Goal: Information Seeking & Learning: Learn about a topic

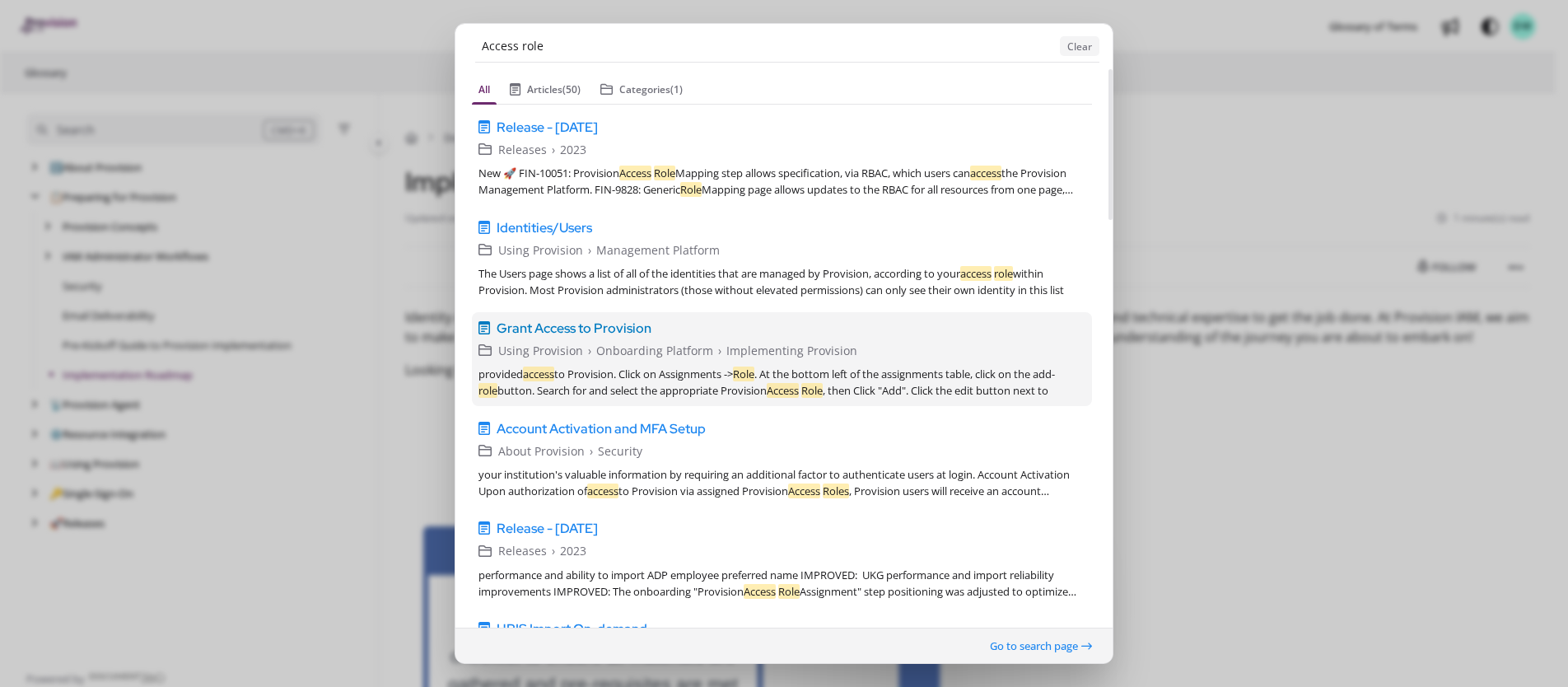
type input "Access role"
click at [578, 324] on span "Grant Access to Provision" at bounding box center [573, 328] width 155 height 20
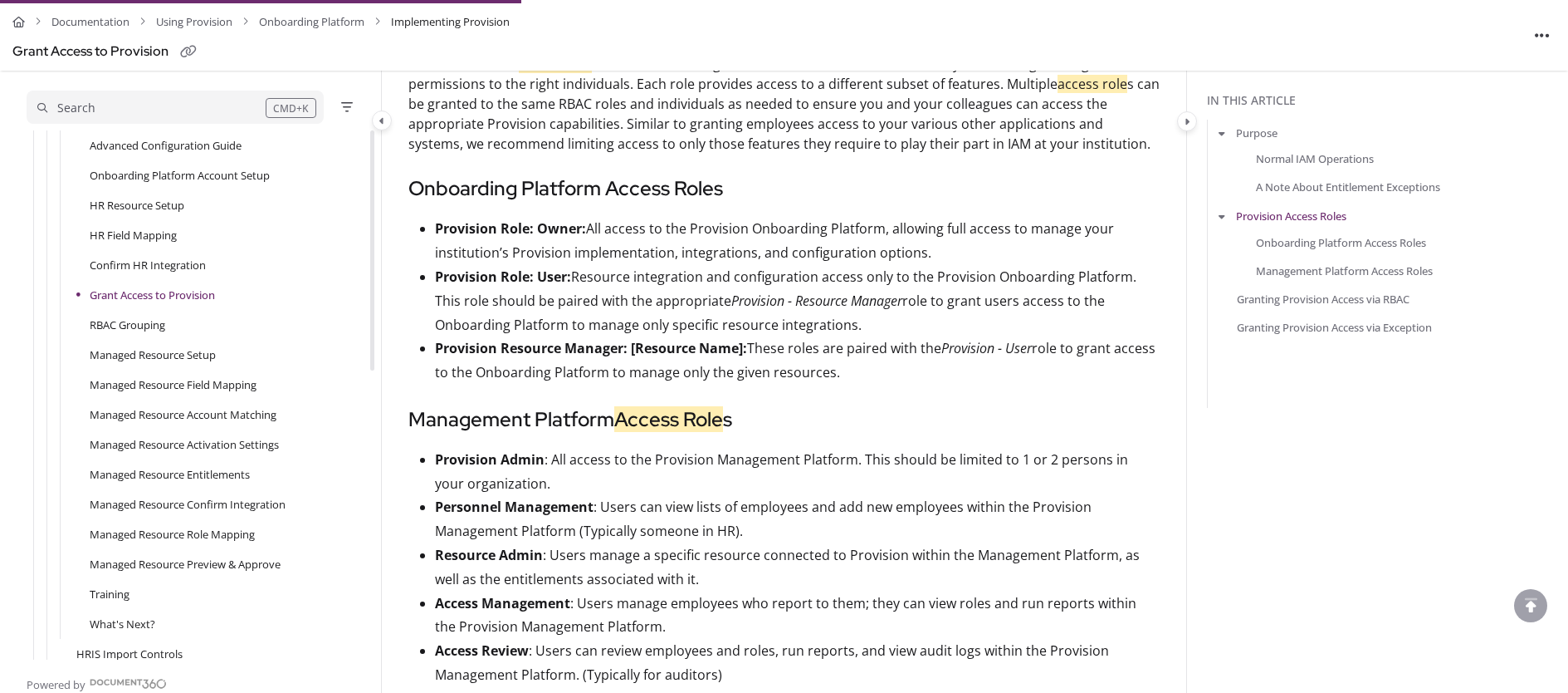
scroll to position [1140, 0]
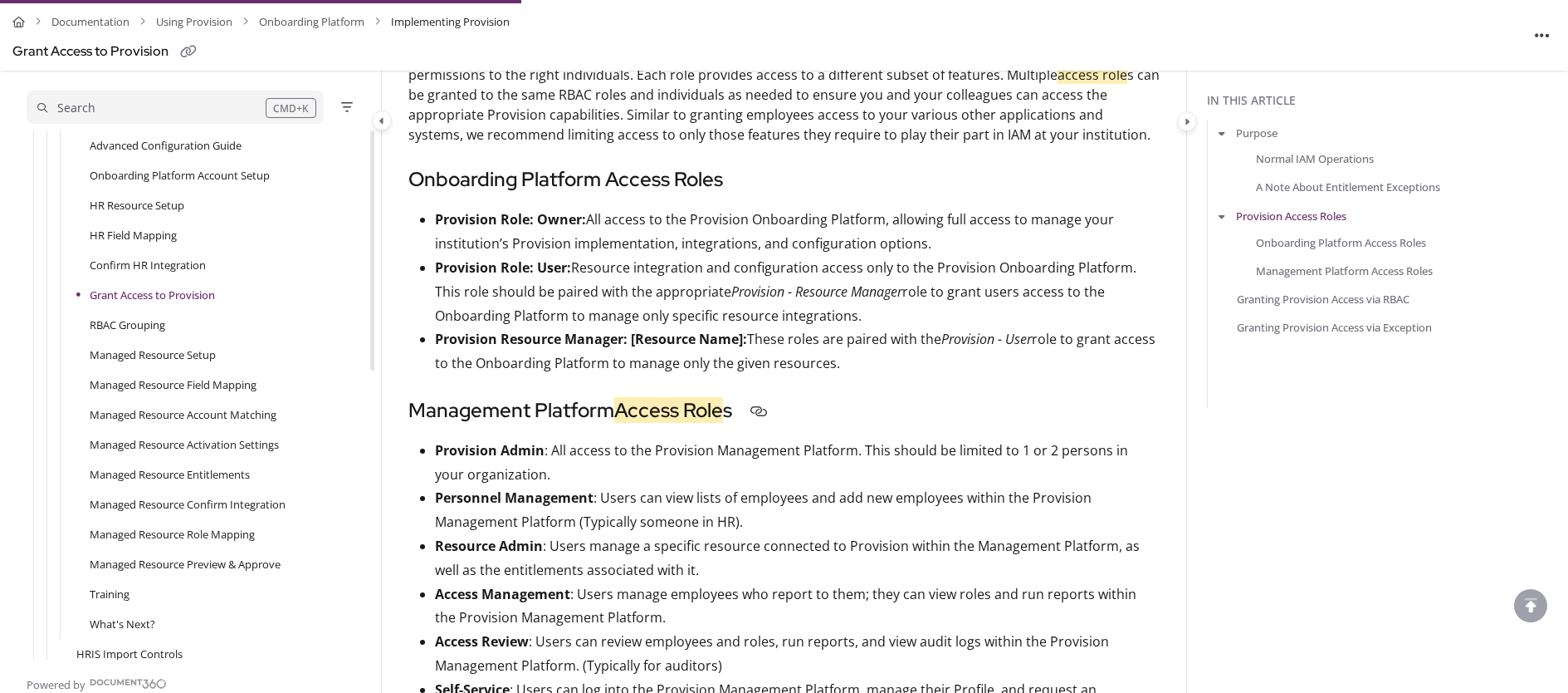
click at [1007, 398] on h3 "Management Platform Access Role s" at bounding box center [784, 410] width 751 height 30
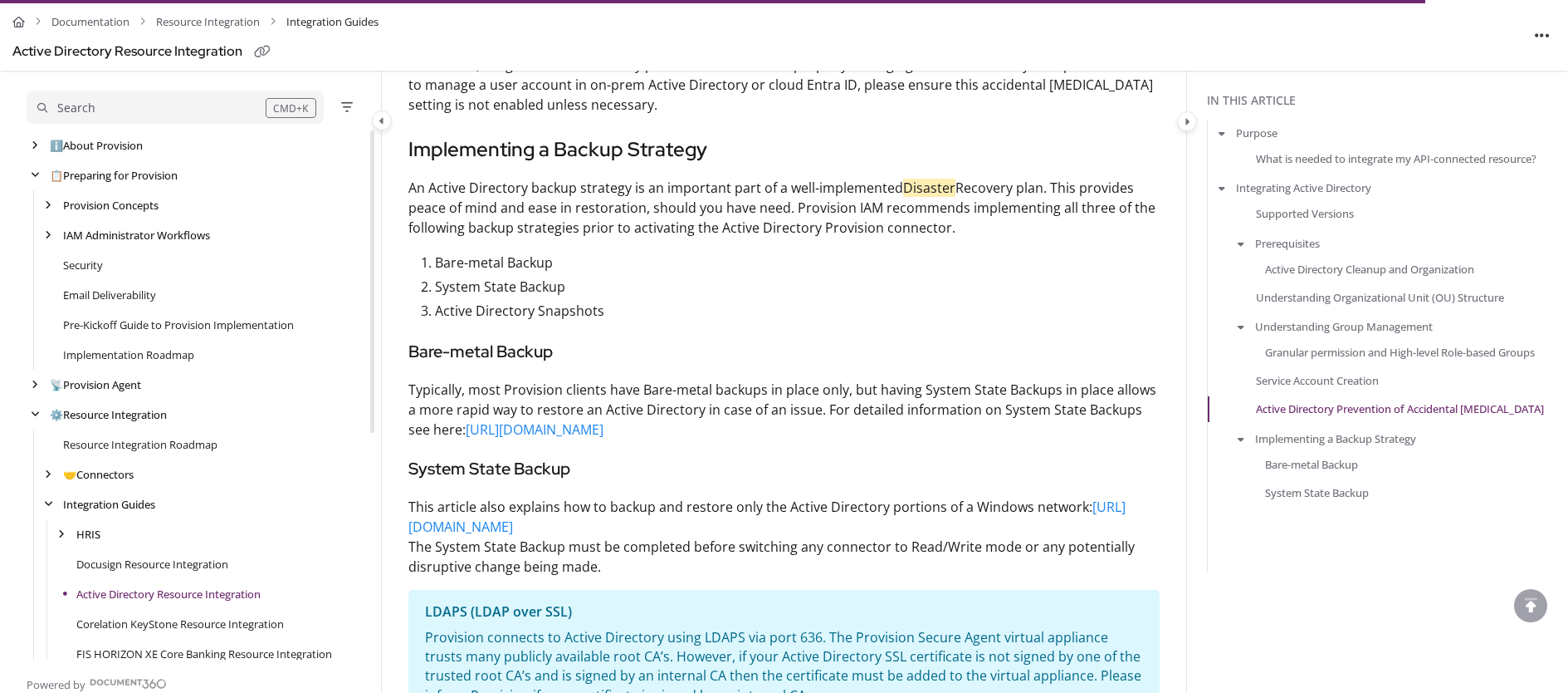
scroll to position [150, 0]
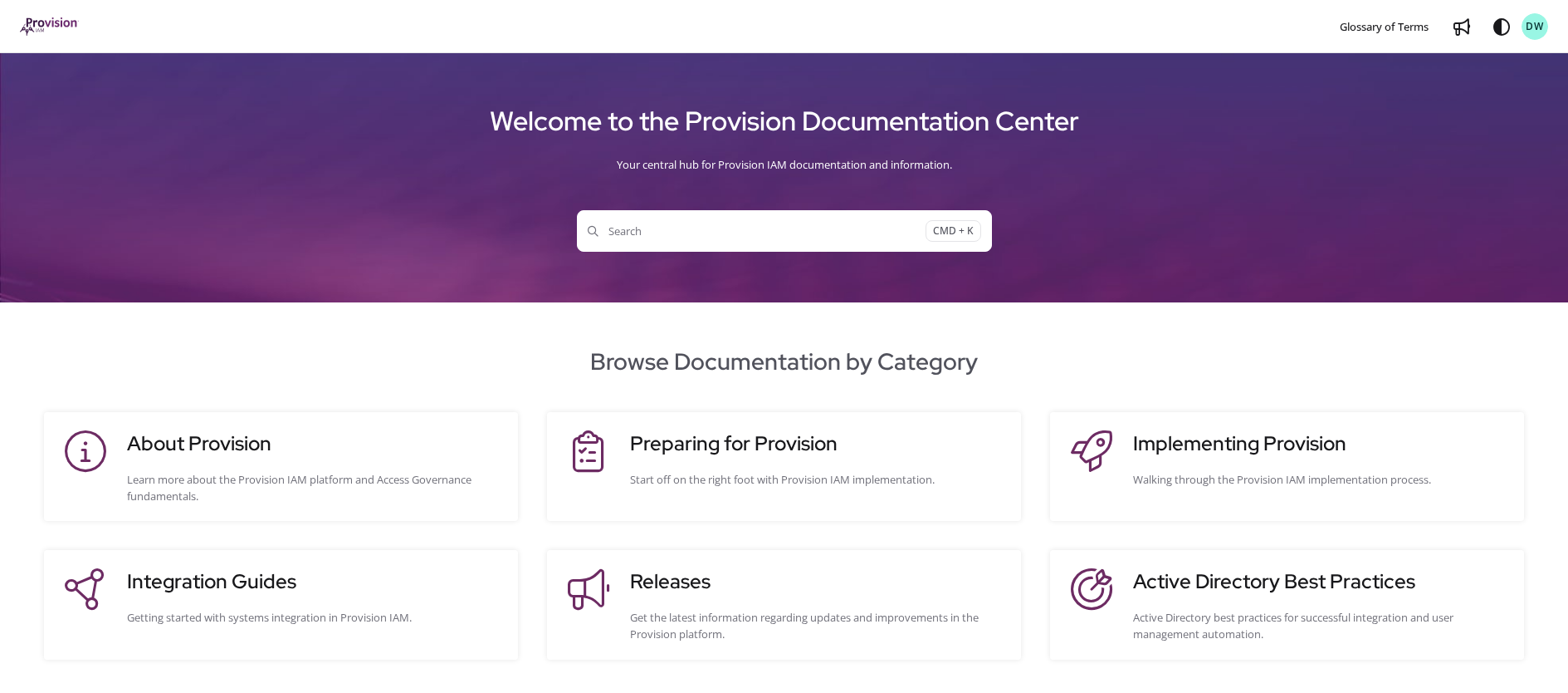
click at [652, 233] on span "Search" at bounding box center [756, 231] width 337 height 17
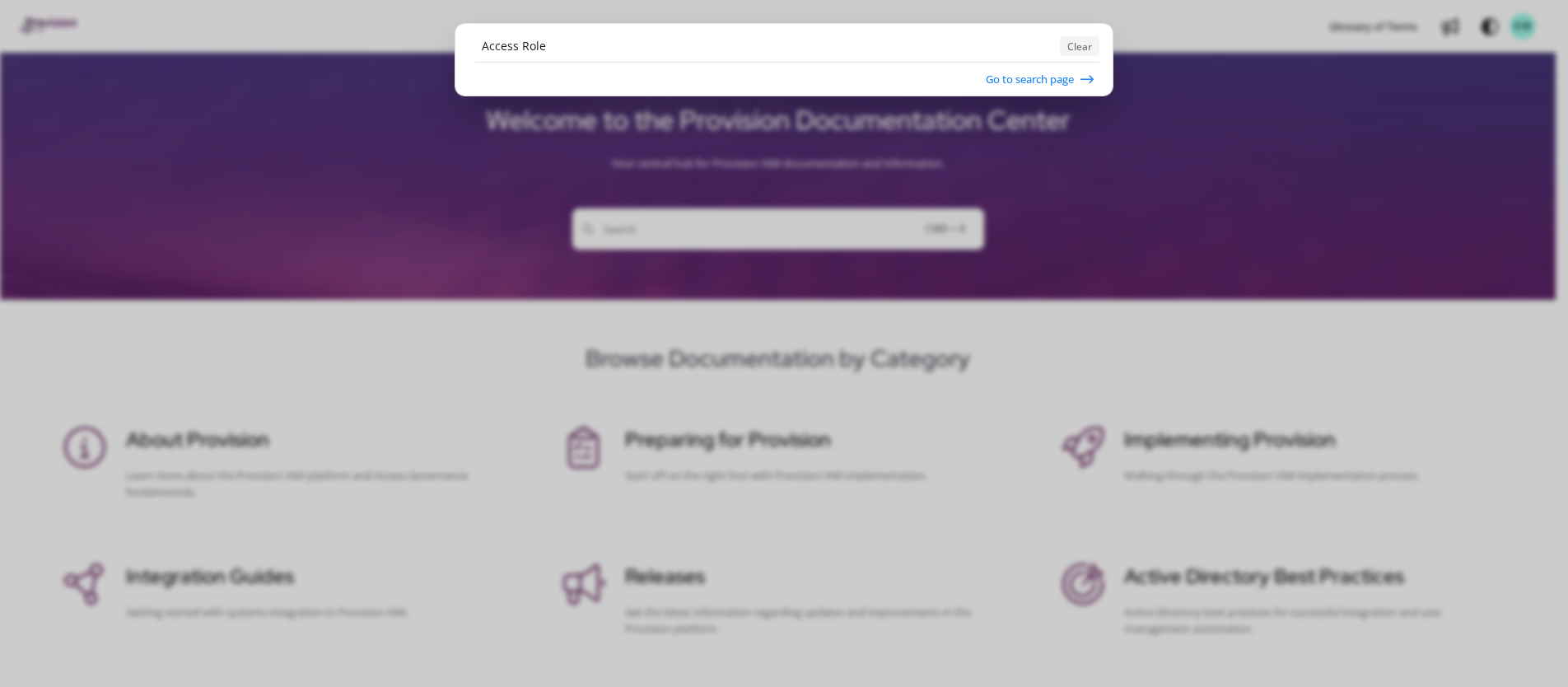
type input "Access Role"
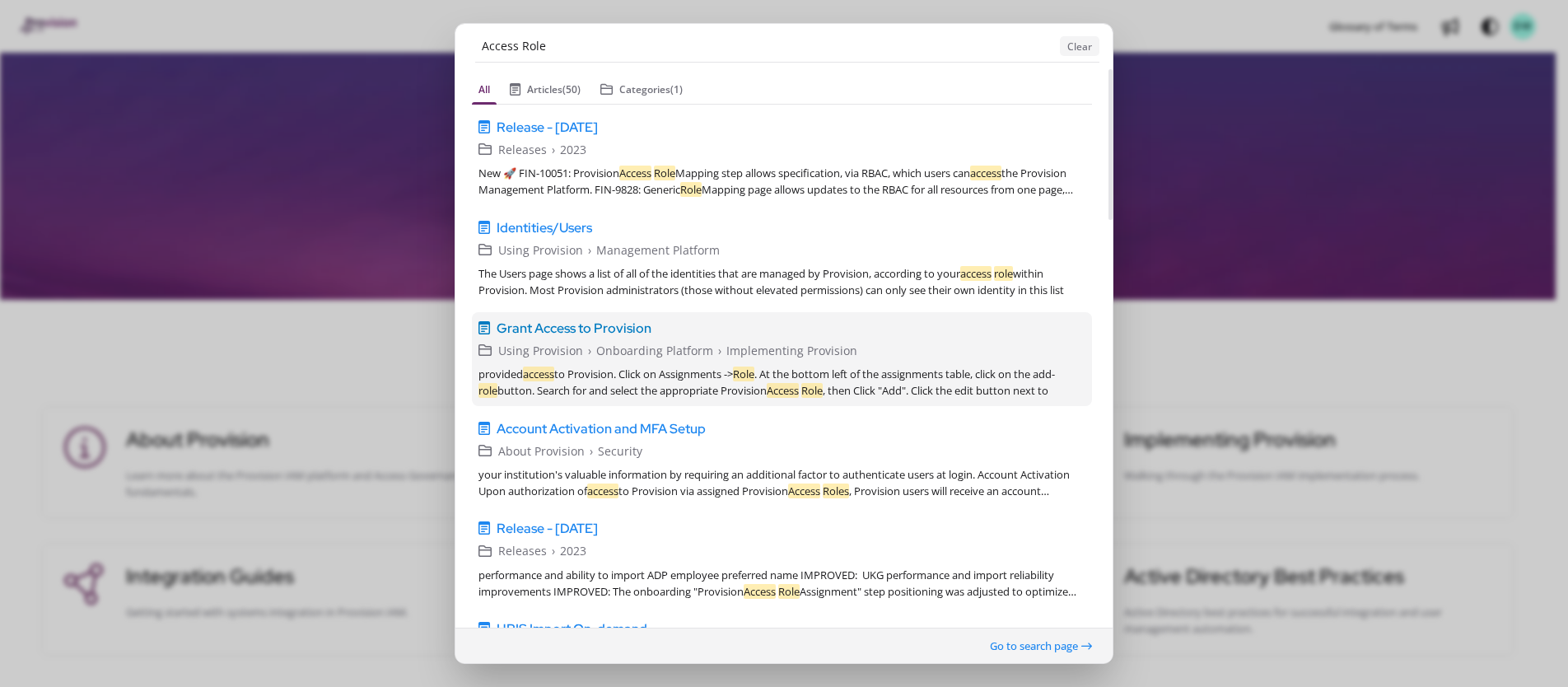
click at [602, 330] on span "Grant Access to Provision" at bounding box center [573, 328] width 155 height 20
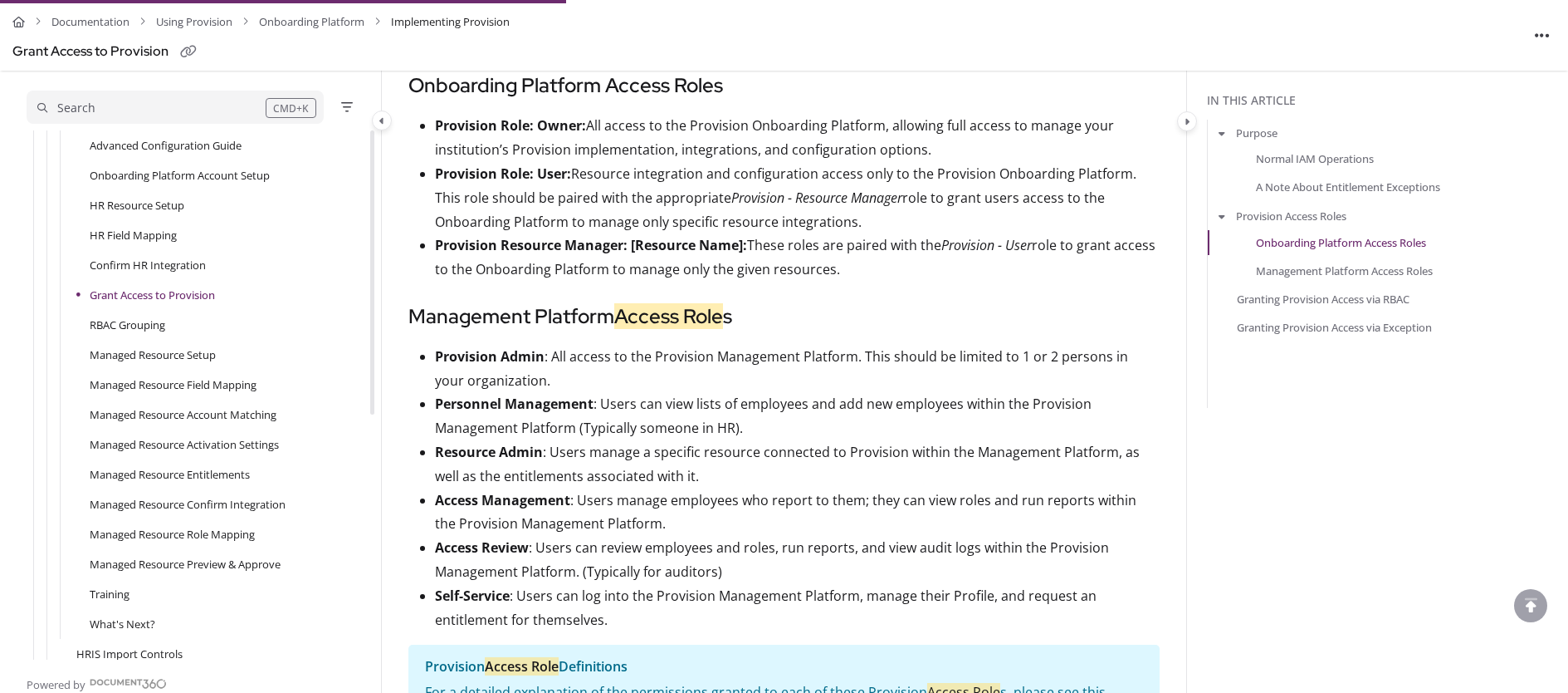
scroll to position [1237, 0]
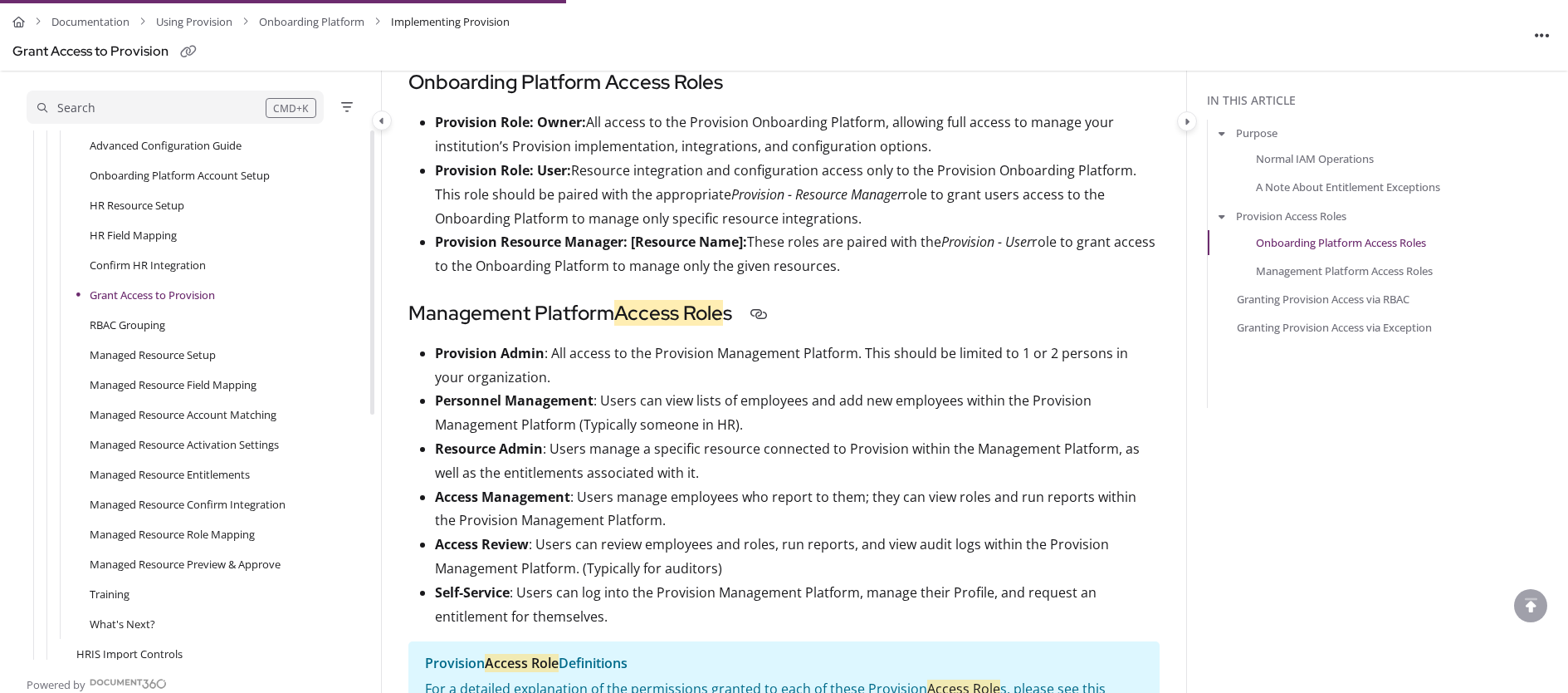
click at [919, 313] on h3 "Management Platform Access Role s" at bounding box center [784, 313] width 751 height 30
